Goal: Task Accomplishment & Management: Manage account settings

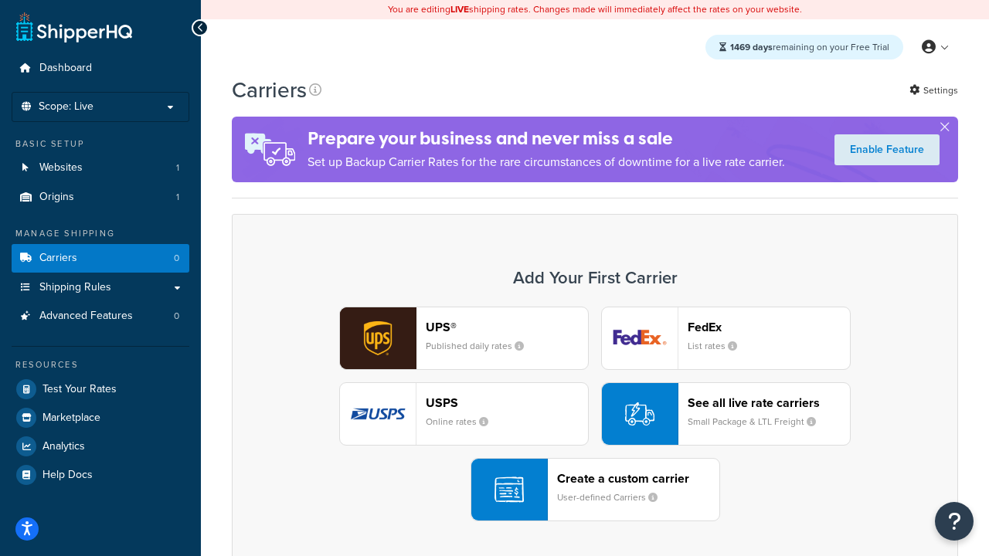
click at [595, 414] on div "UPS® Published daily rates FedEx List rates USPS Online rates See all live rate…" at bounding box center [595, 414] width 694 height 215
click at [768, 327] on header "FedEx" at bounding box center [768, 327] width 162 height 15
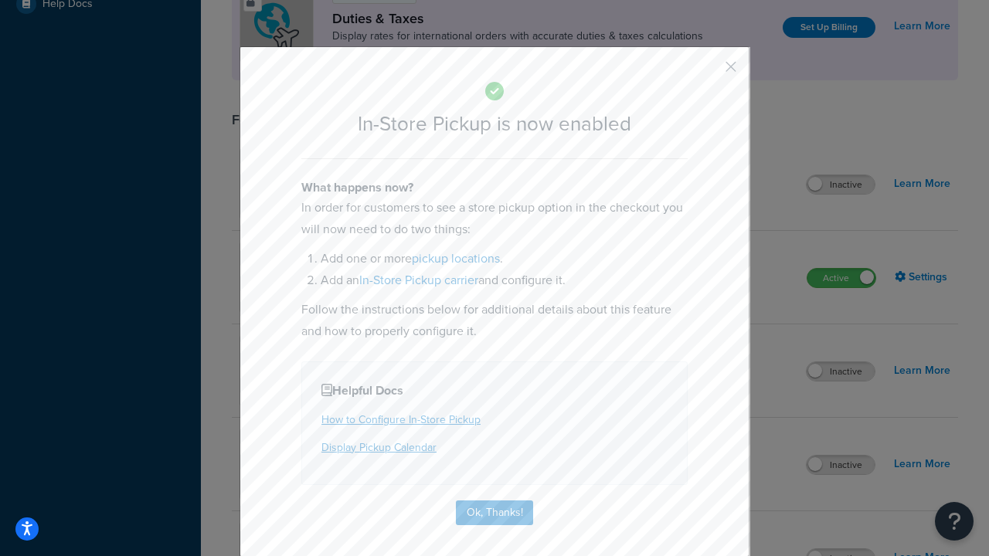
click at [707, 72] on button "button" at bounding box center [708, 72] width 4 height 4
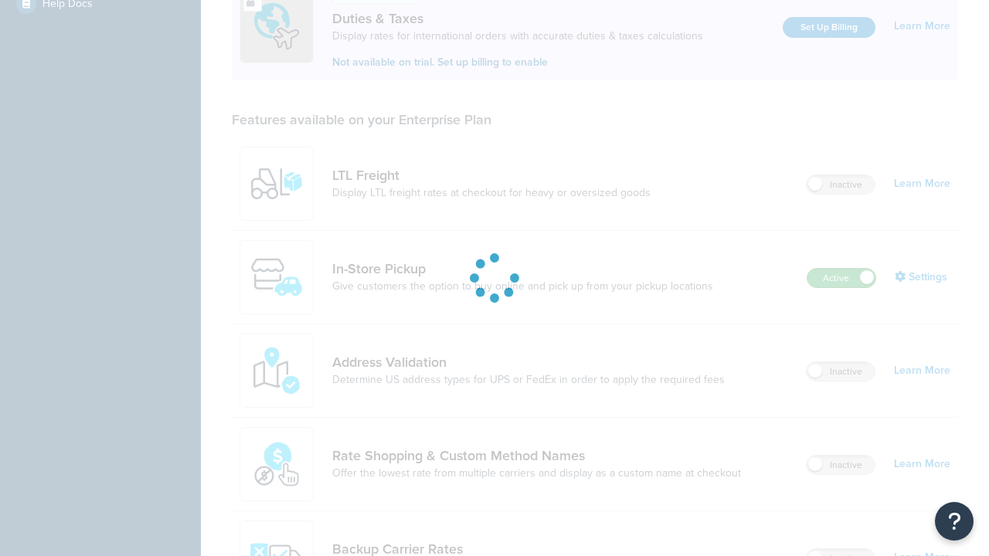
click at [841, 269] on label "Active" at bounding box center [841, 278] width 68 height 19
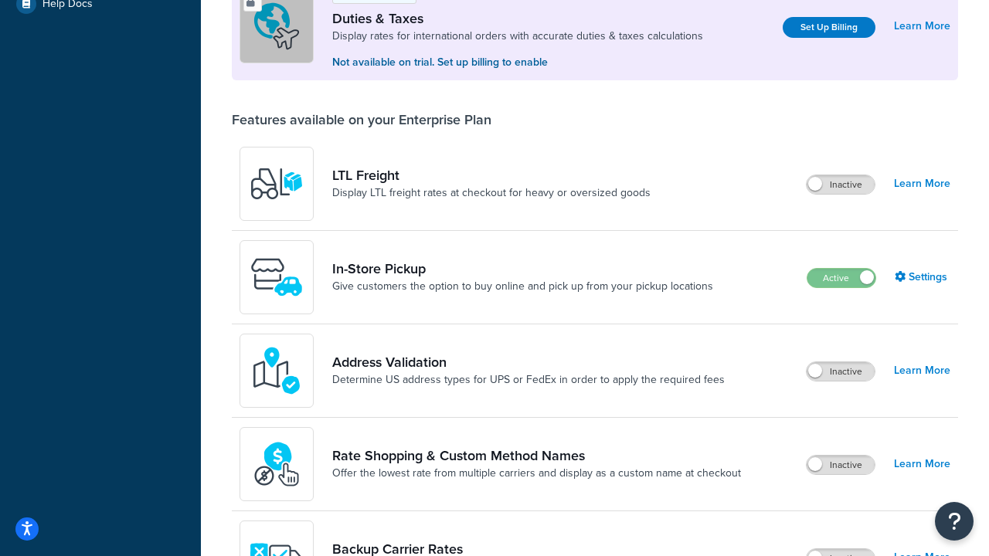
scroll to position [769, 0]
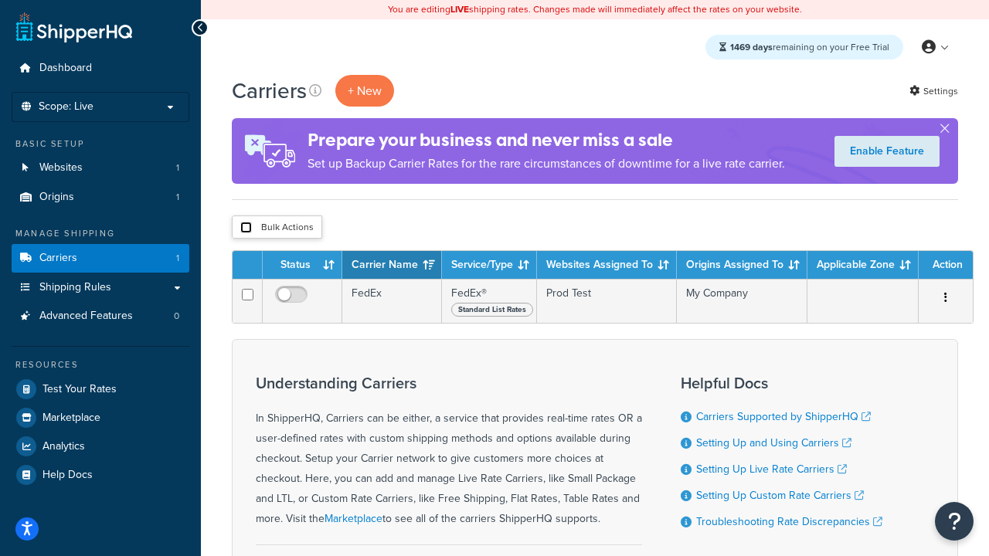
click at [246, 228] on input "checkbox" at bounding box center [246, 228] width 12 height 12
checkbox input "true"
click at [0, 0] on button "Delete" at bounding box center [0, 0] width 0 height 0
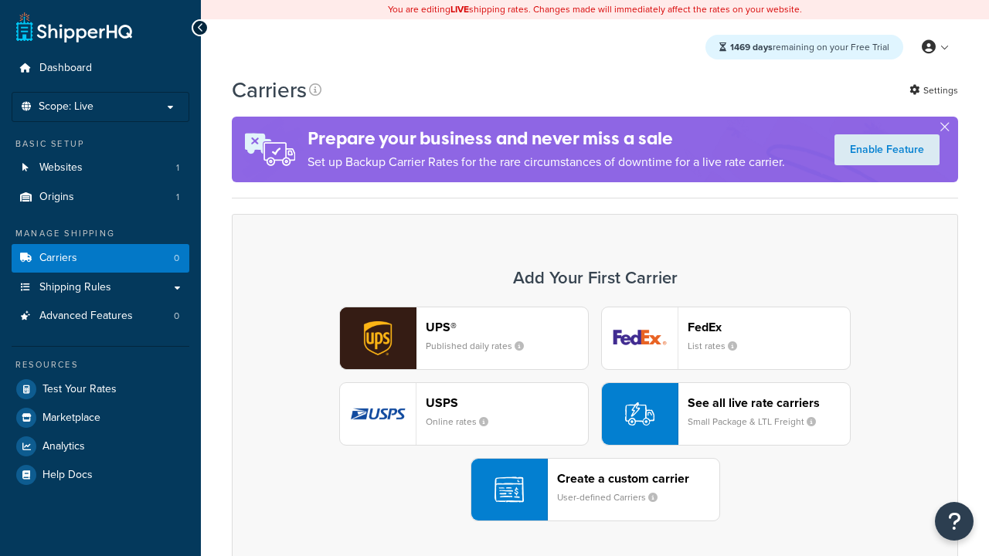
click at [595, 414] on div "UPS® Published daily rates FedEx List rates USPS Online rates See all live rate…" at bounding box center [595, 414] width 694 height 215
click at [768, 327] on header "FedEx" at bounding box center [768, 327] width 162 height 15
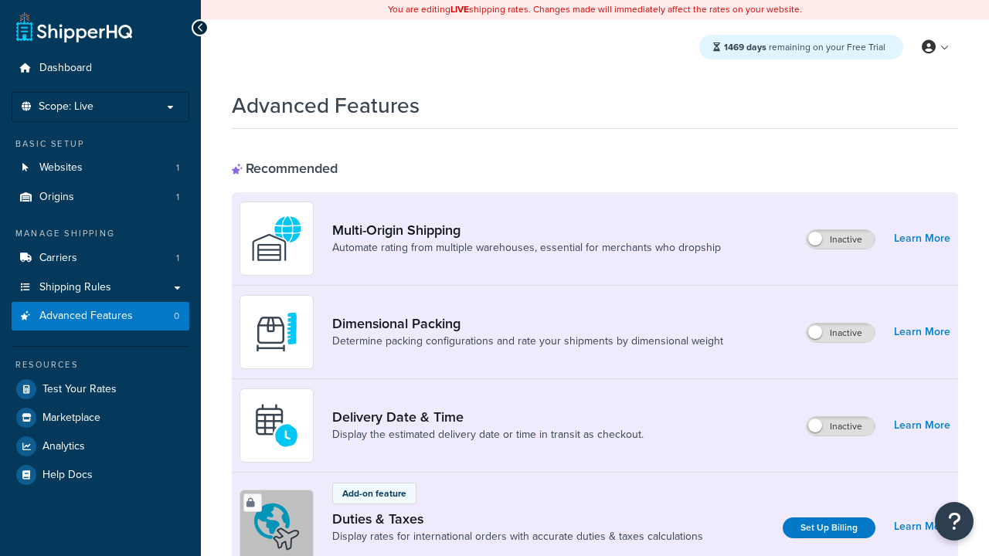
scroll to position [500, 0]
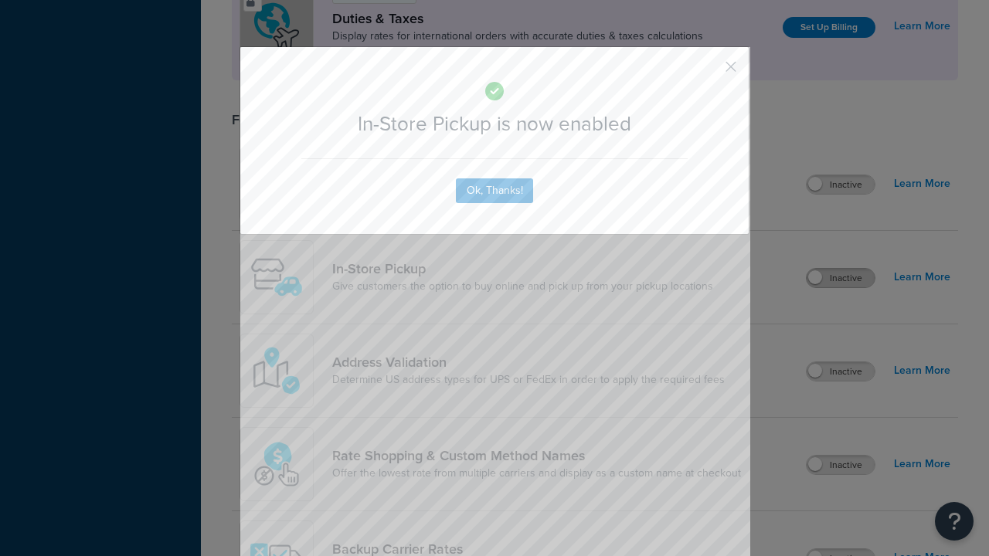
scroll to position [0, 0]
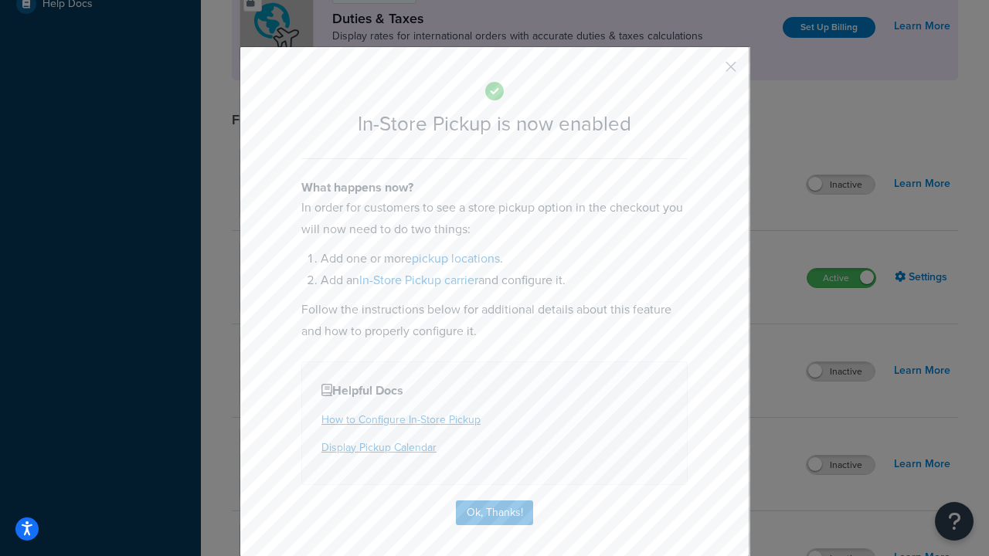
click at [707, 72] on button "button" at bounding box center [708, 72] width 4 height 4
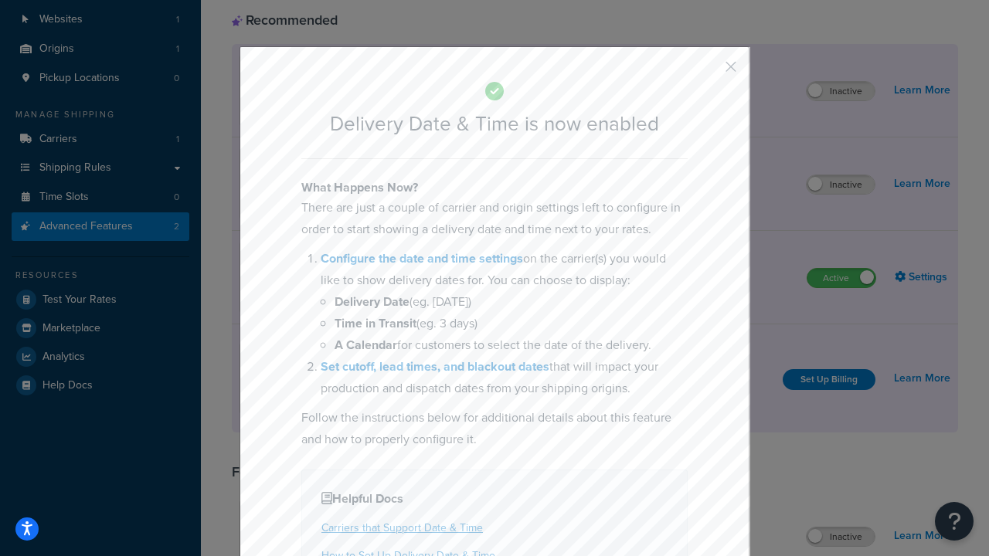
click at [707, 72] on button "button" at bounding box center [708, 72] width 4 height 4
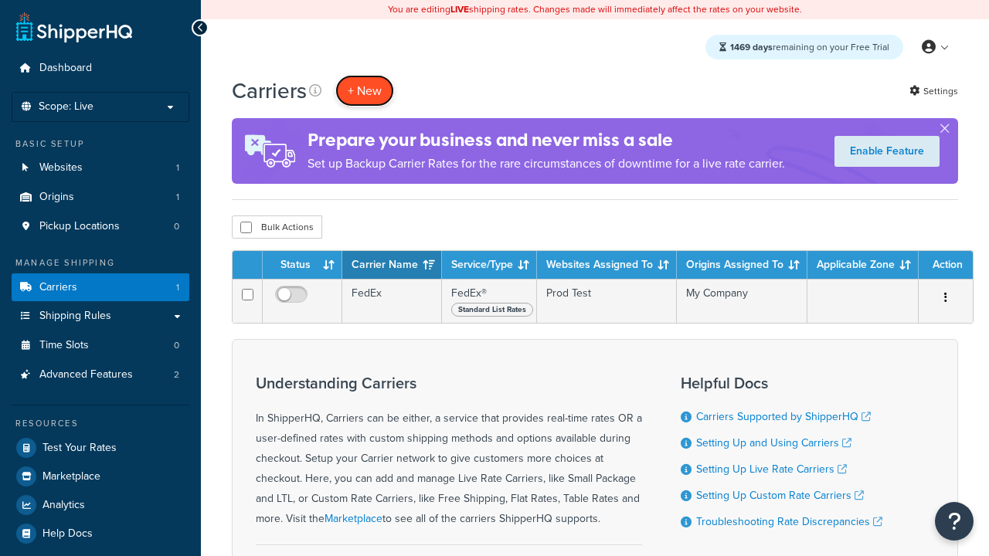
click at [365, 90] on button "+ New" at bounding box center [364, 91] width 59 height 32
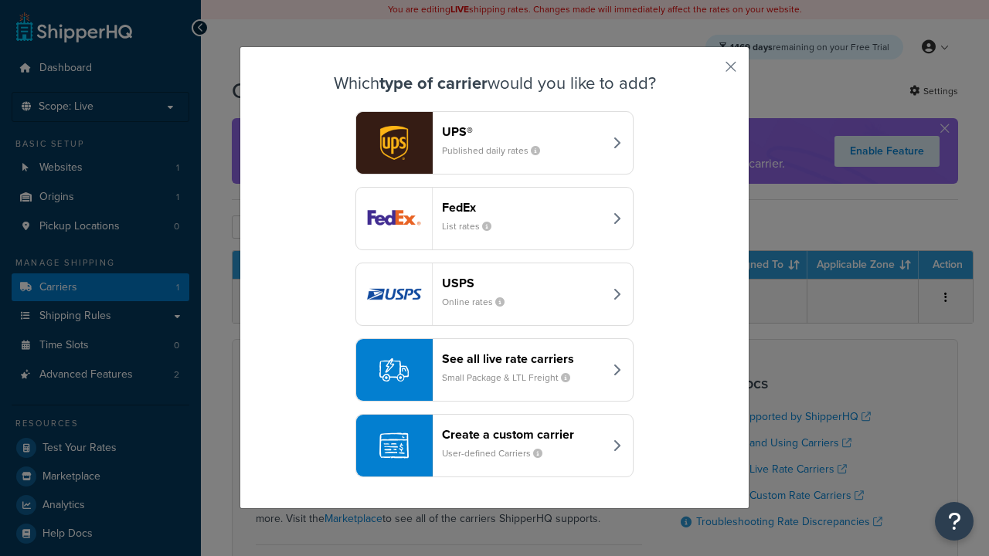
click at [494, 446] on div "Create a custom carrier User-defined Carriers" at bounding box center [522, 445] width 161 height 37
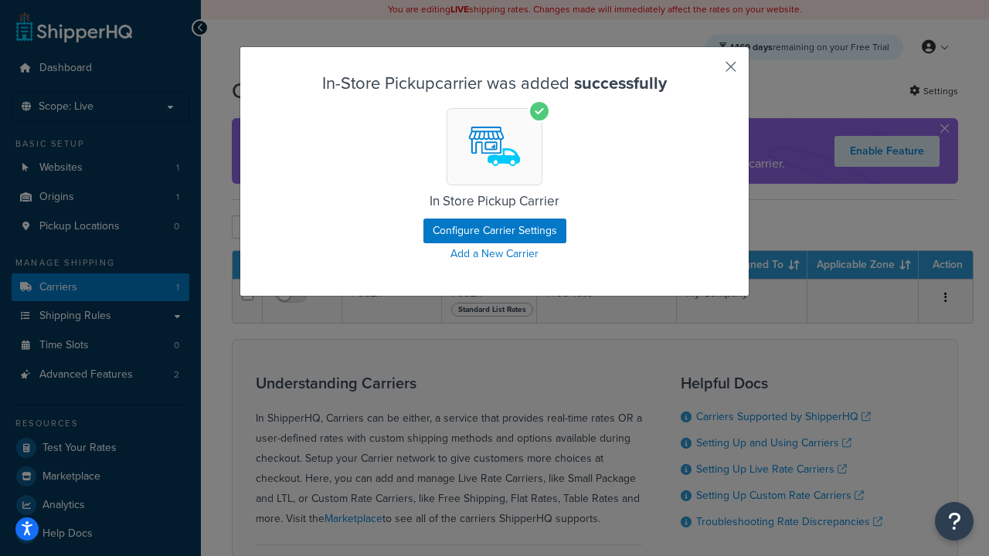
click at [707, 72] on button "button" at bounding box center [708, 72] width 4 height 4
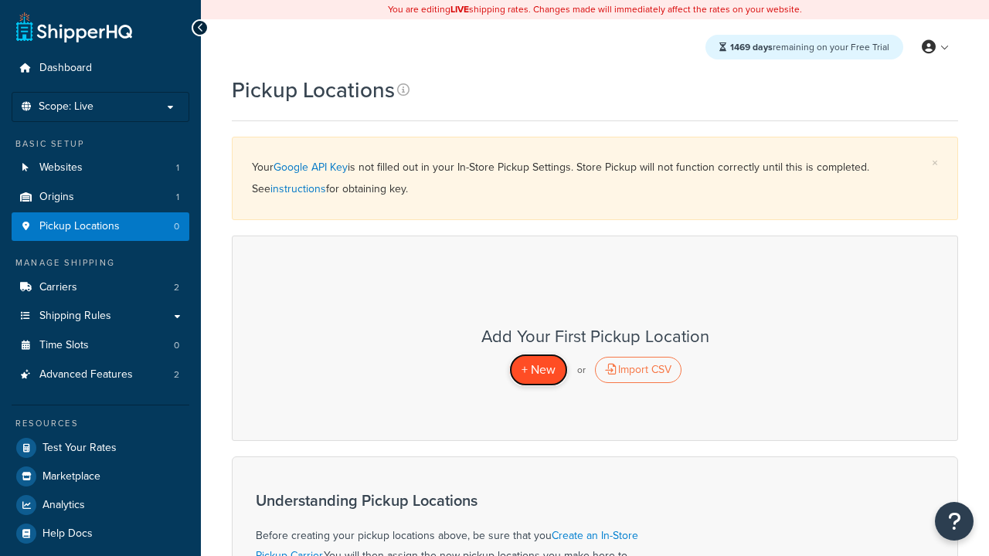
click at [538, 369] on span "+ New" at bounding box center [538, 370] width 34 height 18
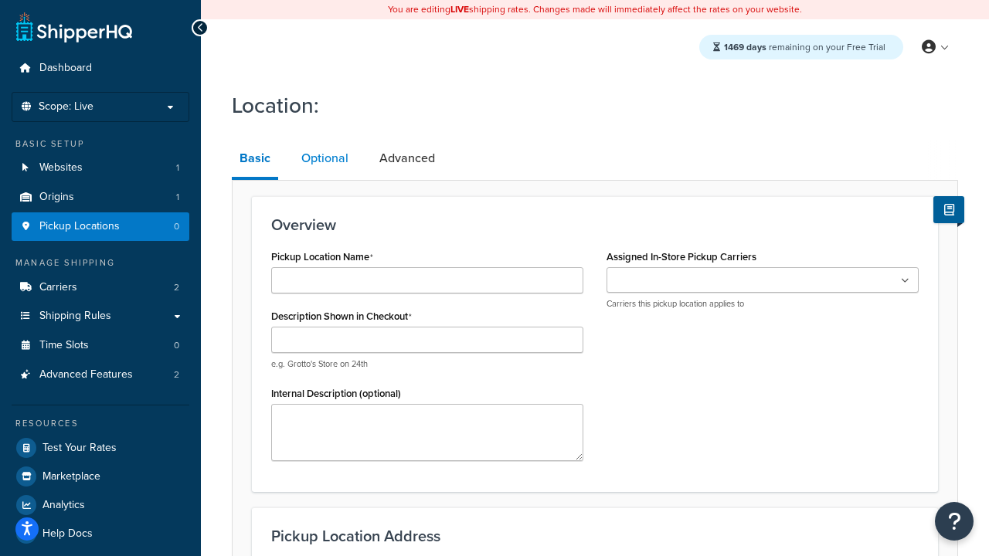
click at [324, 158] on link "Optional" at bounding box center [324, 158] width 63 height 37
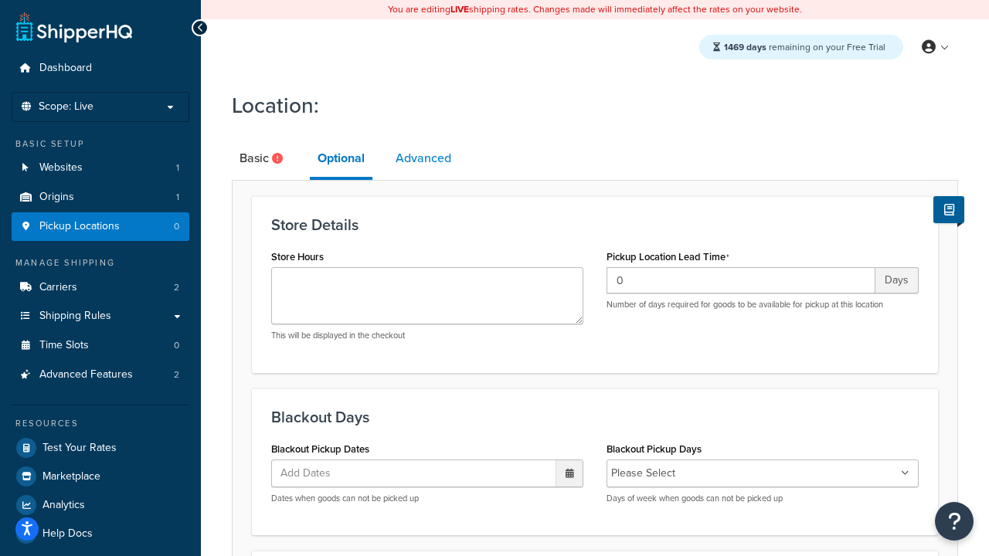
click at [423, 158] on link "Advanced" at bounding box center [423, 158] width 71 height 37
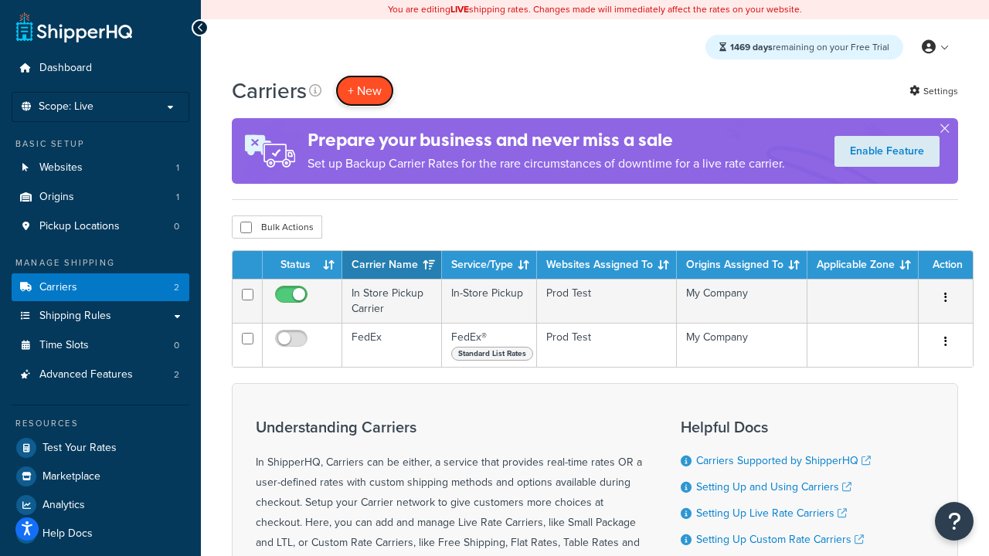
click at [365, 90] on button "+ New" at bounding box center [364, 91] width 59 height 32
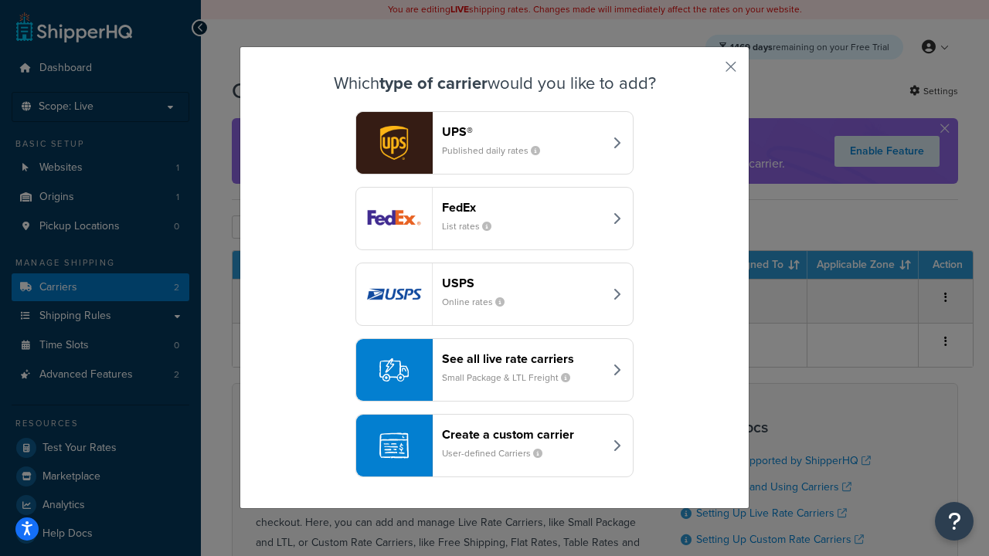
click at [494, 446] on div "Create a custom carrier User-defined Carriers" at bounding box center [522, 445] width 161 height 37
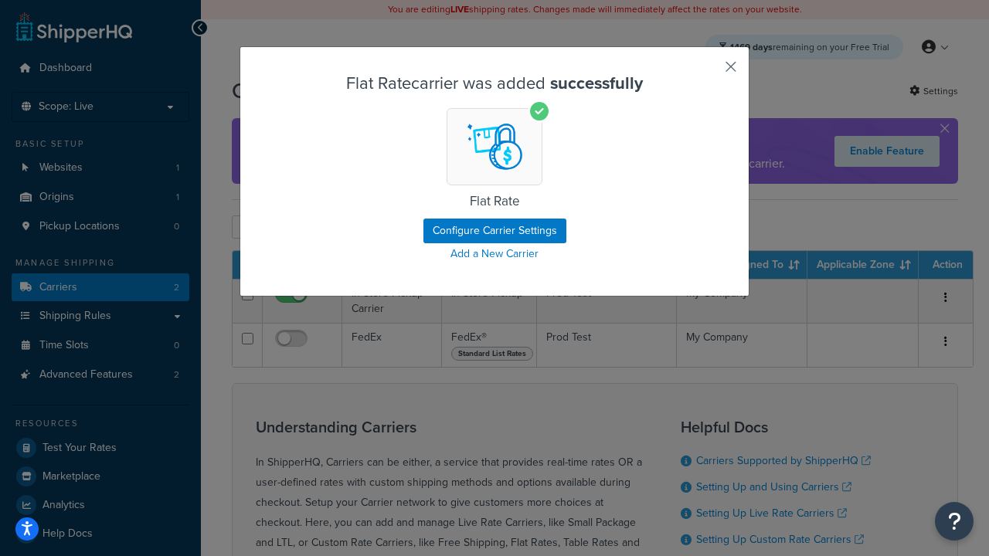
click at [707, 72] on button "button" at bounding box center [708, 72] width 4 height 4
